Goal: Transaction & Acquisition: Purchase product/service

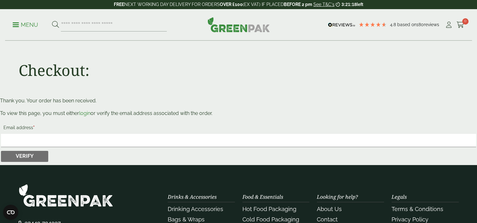
click at [16, 24] on span at bounding box center [16, 24] width 6 height 1
click at [355, 23] on icon at bounding box center [448, 25] width 8 height 6
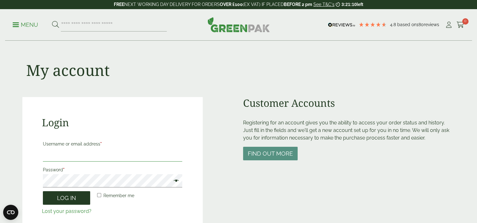
type input "**********"
click at [58, 196] on button "Log in" at bounding box center [66, 198] width 47 height 14
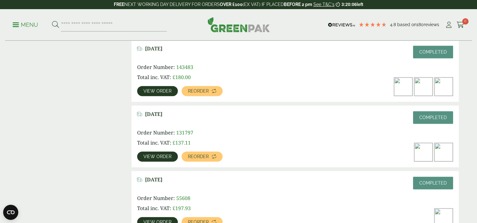
scroll to position [284, 0]
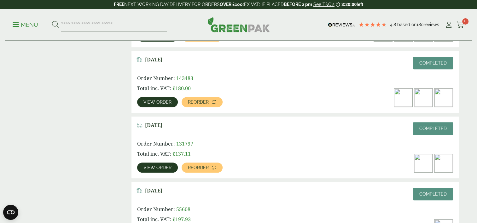
click at [149, 100] on span "View order" at bounding box center [157, 102] width 28 height 4
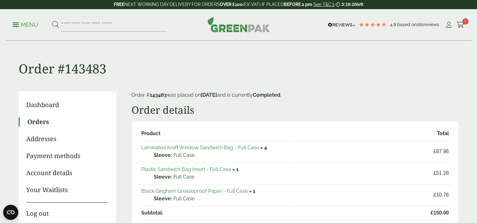
click at [164, 145] on link "Laminated Kraft Window Sandwich Bag - Full Case" at bounding box center [200, 148] width 118 height 6
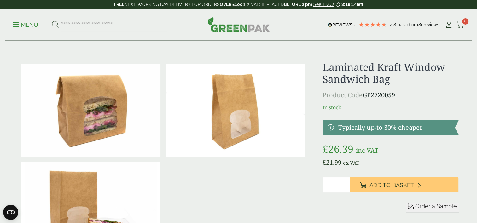
click at [345, 183] on input "*" at bounding box center [335, 184] width 27 height 15
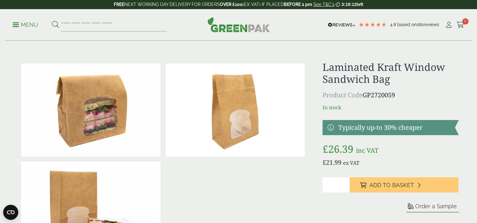
click at [345, 183] on input "*" at bounding box center [335, 184] width 27 height 15
type input "*"
click at [345, 183] on input "*" at bounding box center [335, 184] width 27 height 15
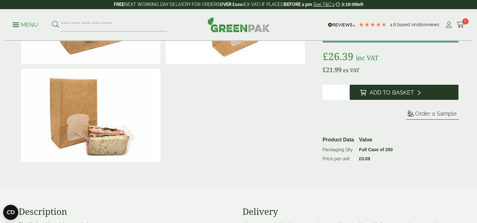
scroll to position [95, 0]
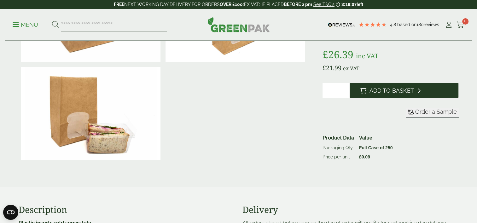
click at [374, 89] on span "Add to Basket" at bounding box center [391, 90] width 44 height 7
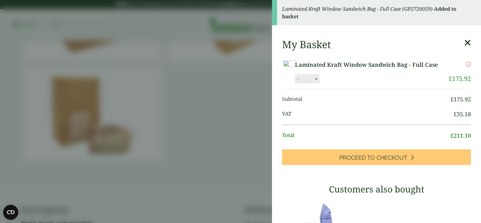
click at [465, 42] on icon at bounding box center [468, 42] width 7 height 9
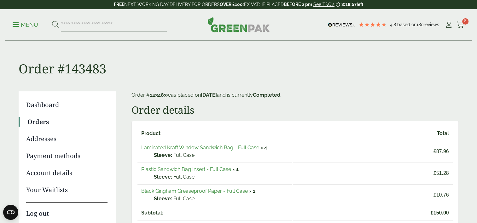
click at [200, 169] on link "Plastic Sandwich Bag Insert - Full Case" at bounding box center [186, 169] width 90 height 6
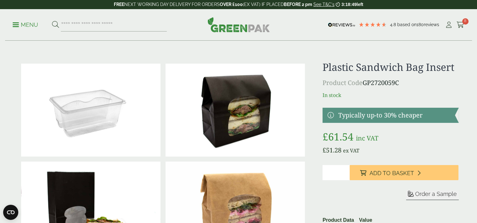
type input "*"
click at [346, 171] on input "*" at bounding box center [335, 172] width 27 height 15
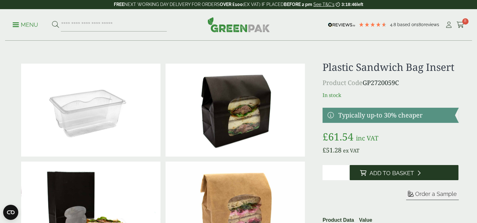
click at [386, 171] on span "Add to Basket" at bounding box center [391, 173] width 44 height 7
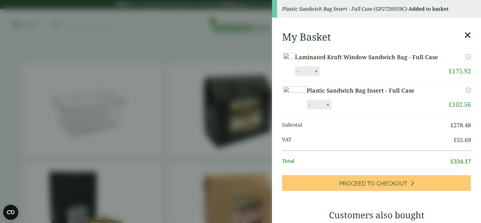
click at [465, 34] on icon at bounding box center [468, 35] width 7 height 9
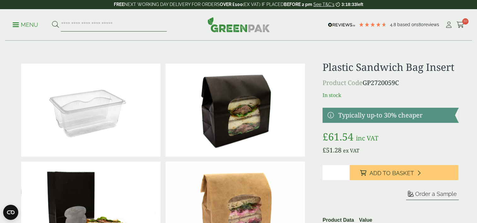
click at [63, 22] on input "search" at bounding box center [114, 24] width 106 height 13
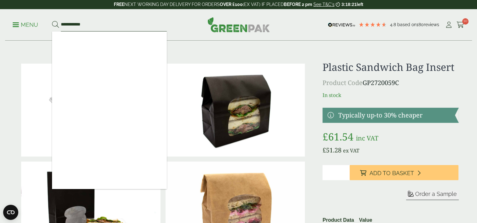
type input "**********"
click at [52, 21] on button at bounding box center [55, 25] width 7 height 8
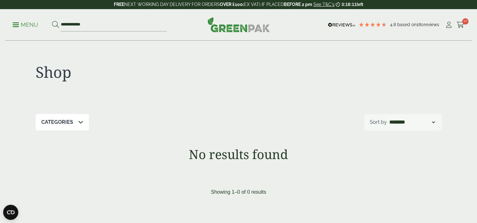
click at [78, 121] on icon at bounding box center [80, 121] width 5 height 5
click at [79, 121] on icon at bounding box center [80, 121] width 5 height 5
click at [91, 23] on input "**********" at bounding box center [114, 24] width 106 height 13
type input "*"
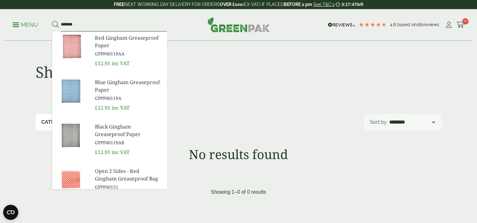
type input "*******"
click at [73, 43] on img at bounding box center [71, 47] width 38 height 30
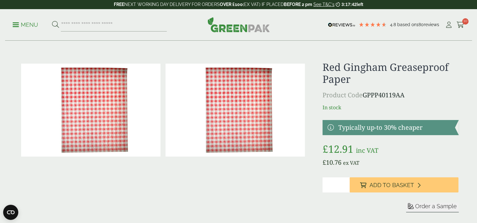
type input "*"
click at [344, 183] on input "*" at bounding box center [335, 184] width 27 height 15
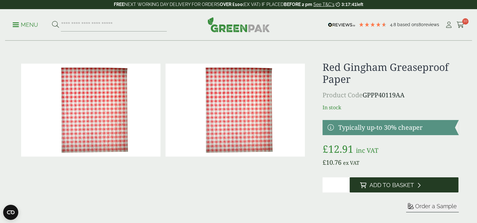
click at [364, 185] on icon at bounding box center [362, 185] width 6 height 6
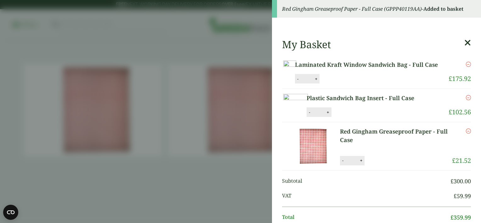
click at [465, 42] on icon at bounding box center [468, 42] width 7 height 9
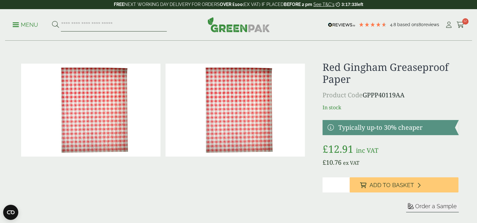
drag, startPoint x: 67, startPoint y: 26, endPoint x: 79, endPoint y: 28, distance: 11.8
click at [68, 26] on input "search" at bounding box center [114, 24] width 106 height 13
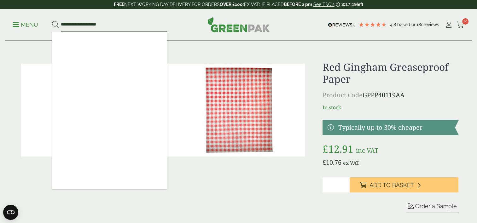
type input "**********"
click at [52, 21] on button at bounding box center [55, 25] width 7 height 8
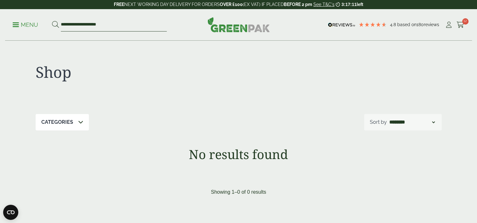
click at [69, 24] on input "**********" at bounding box center [114, 24] width 106 height 13
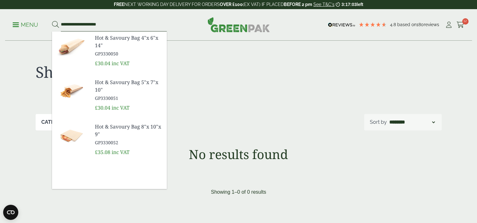
type input "**********"
click at [70, 135] on img at bounding box center [71, 135] width 38 height 30
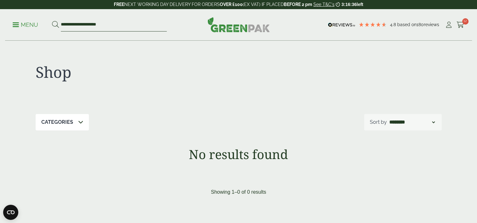
click at [68, 24] on input "**********" at bounding box center [114, 24] width 106 height 13
click at [69, 24] on input "**********" at bounding box center [114, 24] width 106 height 13
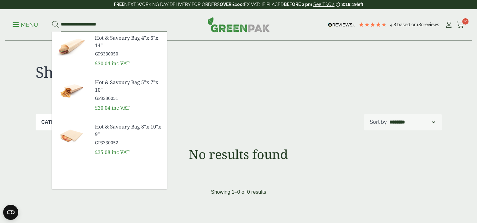
type input "**********"
click at [97, 84] on span "Hot & Savoury Bag 5"x 7"x 10"" at bounding box center [128, 85] width 67 height 15
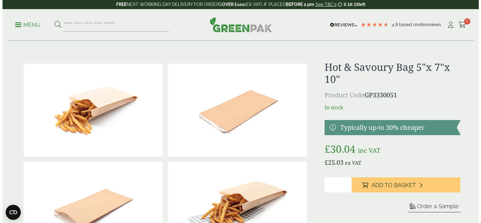
scroll to position [32, 0]
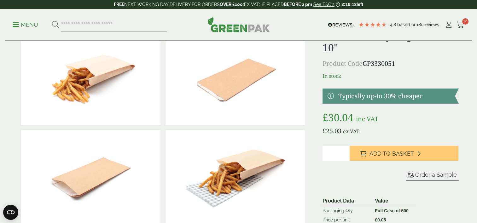
type input "*"
click at [345, 152] on input "*" at bounding box center [335, 153] width 27 height 15
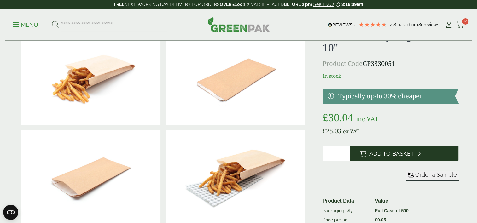
click at [371, 152] on span "Add to Basket" at bounding box center [391, 153] width 44 height 7
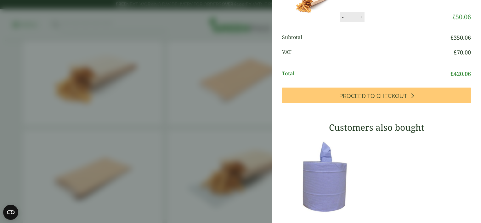
scroll to position [126, 0]
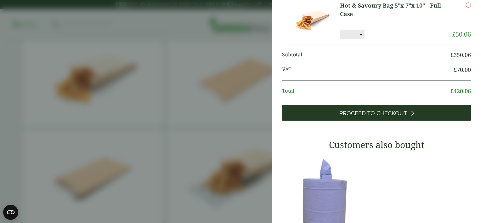
click at [354, 117] on span "Proceed to Checkout" at bounding box center [374, 113] width 68 height 7
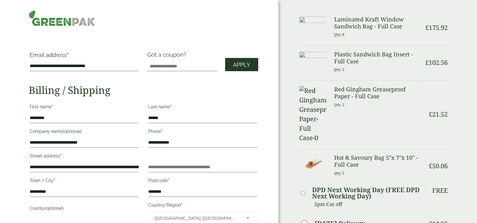
click at [239, 66] on span "Apply" at bounding box center [241, 64] width 17 height 7
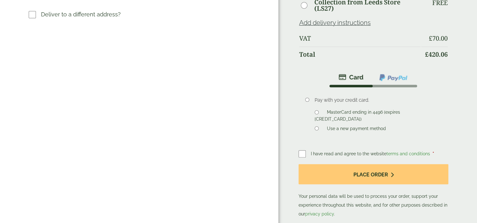
scroll to position [252, 0]
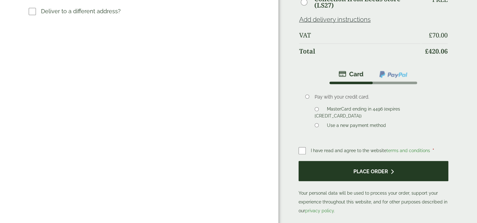
click at [364, 161] on button "Place order" at bounding box center [373, 171] width 150 height 20
